Goal: Communication & Community: Connect with others

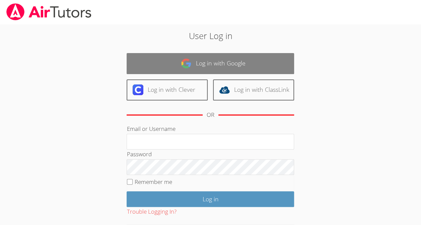
click at [236, 70] on link "Log in with Google" at bounding box center [209, 63] width 167 height 21
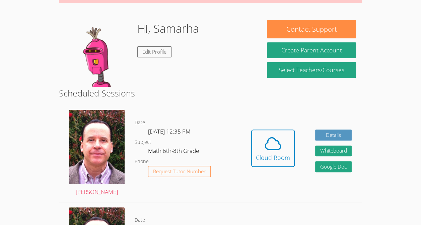
scroll to position [90, 0]
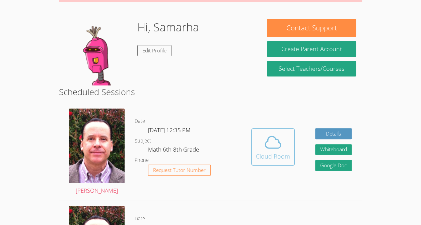
click at [274, 153] on div "Cloud Room" at bounding box center [273, 156] width 34 height 9
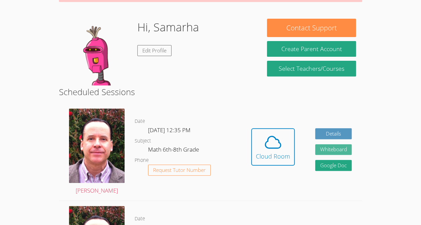
click at [340, 150] on button "Whiteboard" at bounding box center [333, 150] width 37 height 11
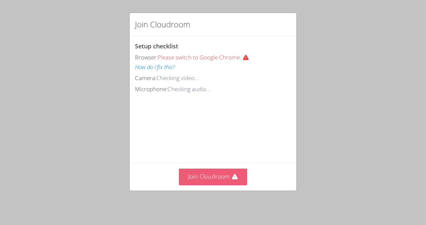
click at [209, 183] on button "Join Cloudroom" at bounding box center [213, 177] width 69 height 16
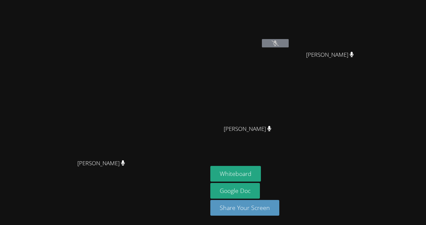
click at [54, 156] on video at bounding box center [104, 99] width 100 height 114
click at [290, 38] on video at bounding box center [250, 25] width 80 height 45
click at [288, 43] on button at bounding box center [275, 43] width 27 height 8
click at [288, 41] on button at bounding box center [275, 43] width 27 height 8
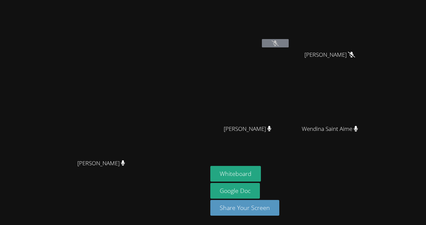
click at [278, 42] on icon at bounding box center [274, 43] width 7 height 6
click at [355, 56] on icon at bounding box center [351, 55] width 7 height 6
click at [355, 54] on icon at bounding box center [351, 55] width 7 height 6
click at [288, 47] on button at bounding box center [275, 43] width 27 height 8
click at [288, 41] on button at bounding box center [275, 43] width 27 height 8
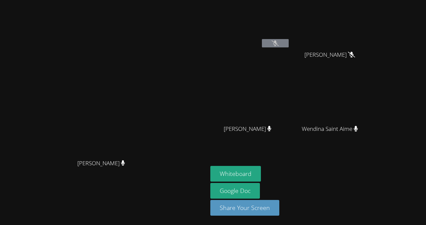
click at [288, 42] on button at bounding box center [275, 43] width 27 height 8
click at [278, 46] on icon at bounding box center [274, 43] width 7 height 6
click at [278, 43] on icon at bounding box center [274, 43] width 7 height 6
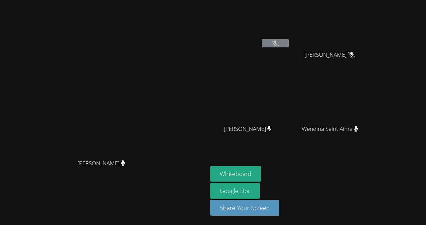
click at [278, 43] on icon at bounding box center [274, 43] width 7 height 6
click at [355, 54] on span "Kevin Velasquez" at bounding box center [329, 55] width 51 height 10
click at [278, 43] on icon at bounding box center [274, 43] width 7 height 6
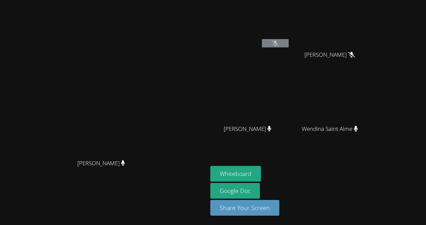
click at [288, 46] on button at bounding box center [275, 43] width 27 height 8
click at [278, 44] on icon at bounding box center [274, 43] width 7 height 6
click at [288, 46] on button at bounding box center [275, 43] width 27 height 8
click at [290, 54] on div "Samarha Ilerand" at bounding box center [250, 39] width 80 height 72
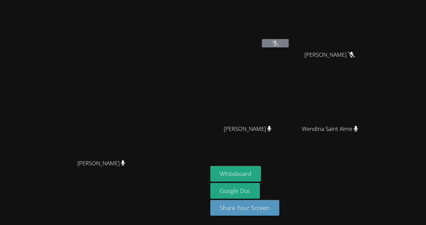
click at [278, 46] on icon at bounding box center [274, 43] width 7 height 6
click at [278, 41] on icon at bounding box center [274, 43] width 7 height 6
click at [278, 40] on icon at bounding box center [274, 43] width 7 height 6
